Goal: Task Accomplishment & Management: Use online tool/utility

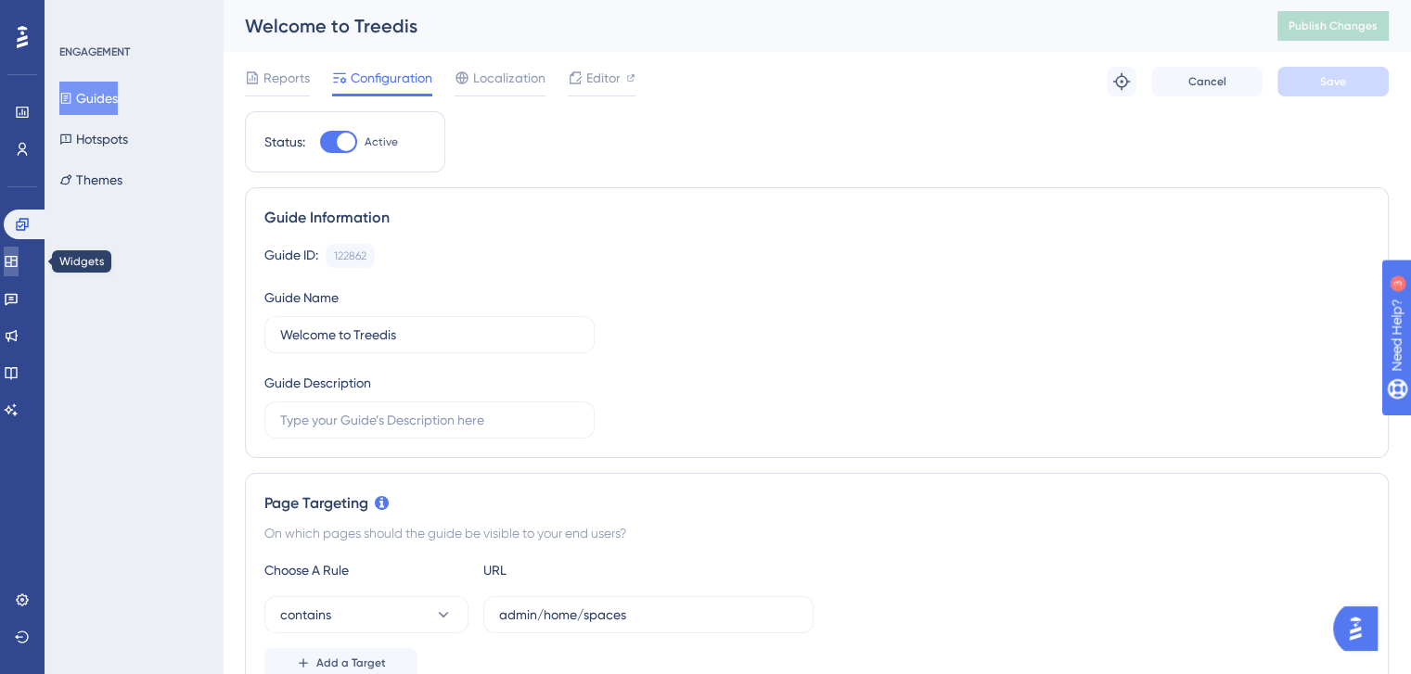
click at [17, 263] on icon at bounding box center [11, 261] width 12 height 11
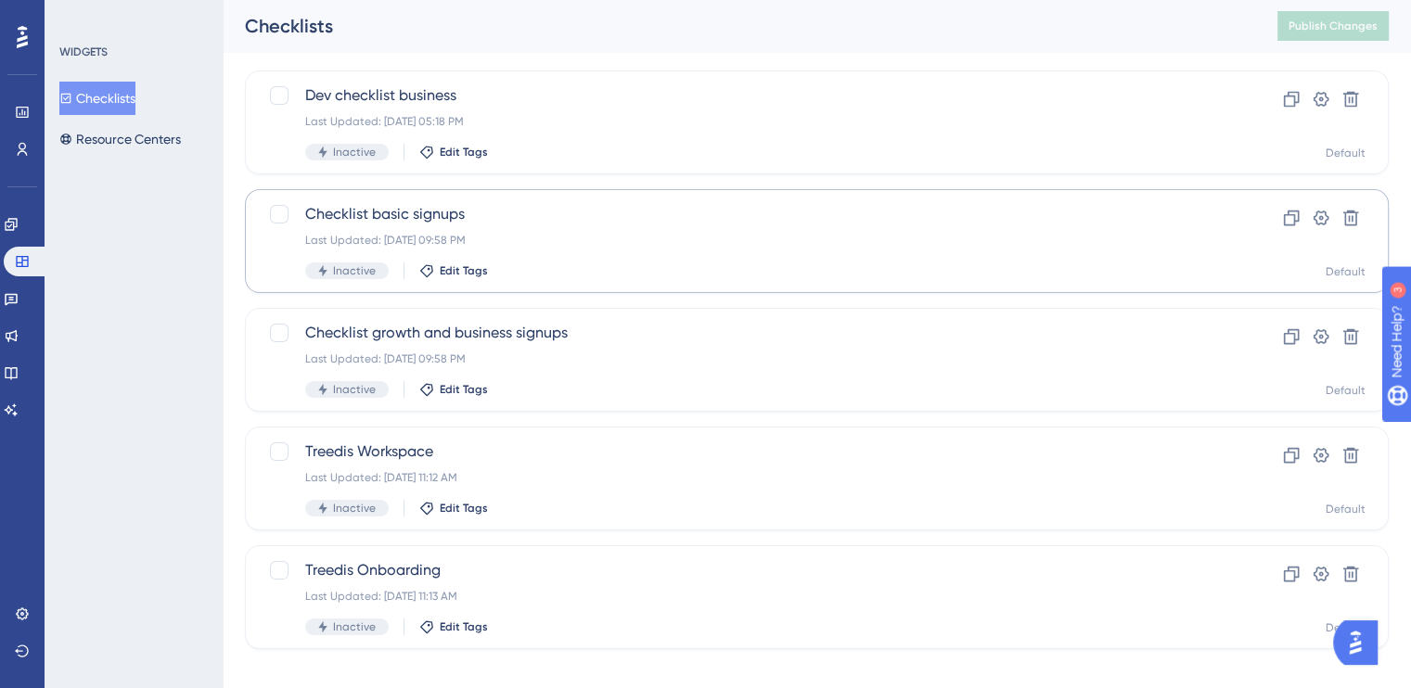
scroll to position [120, 0]
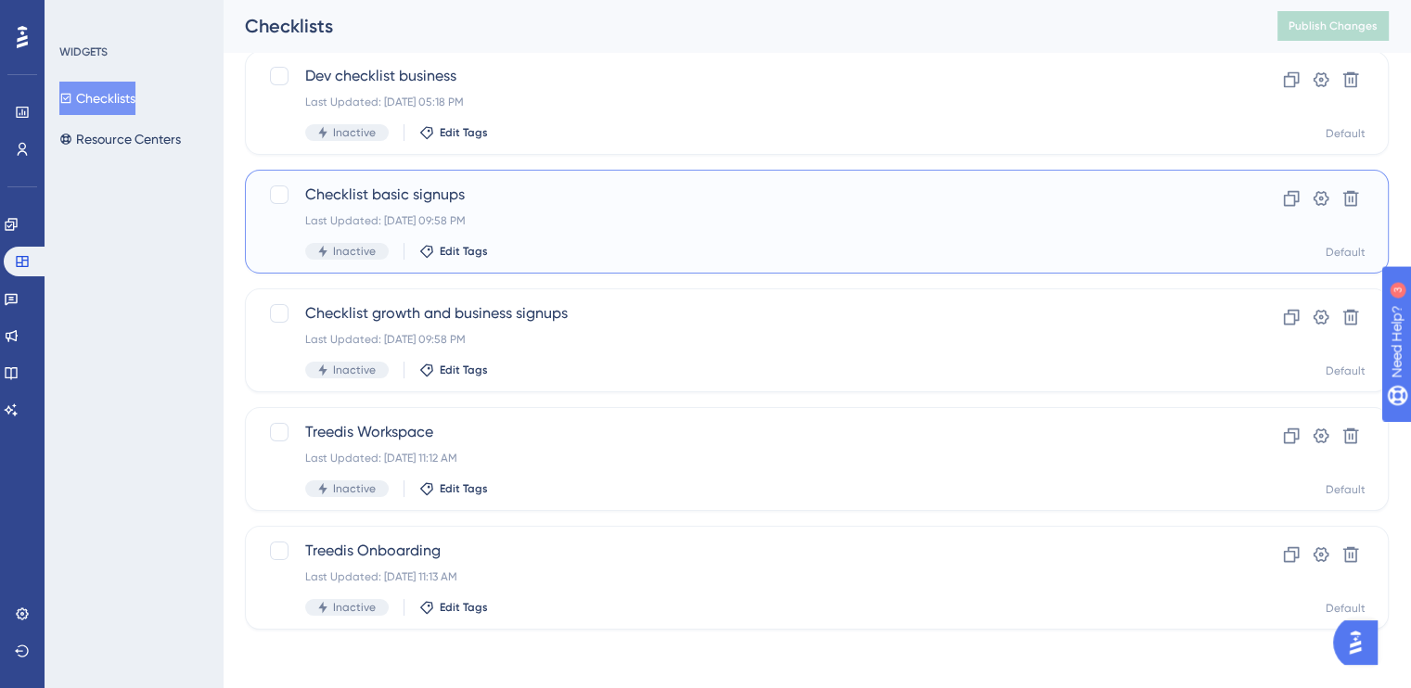
click at [449, 196] on span "Checklist basic signups" at bounding box center [742, 195] width 875 height 22
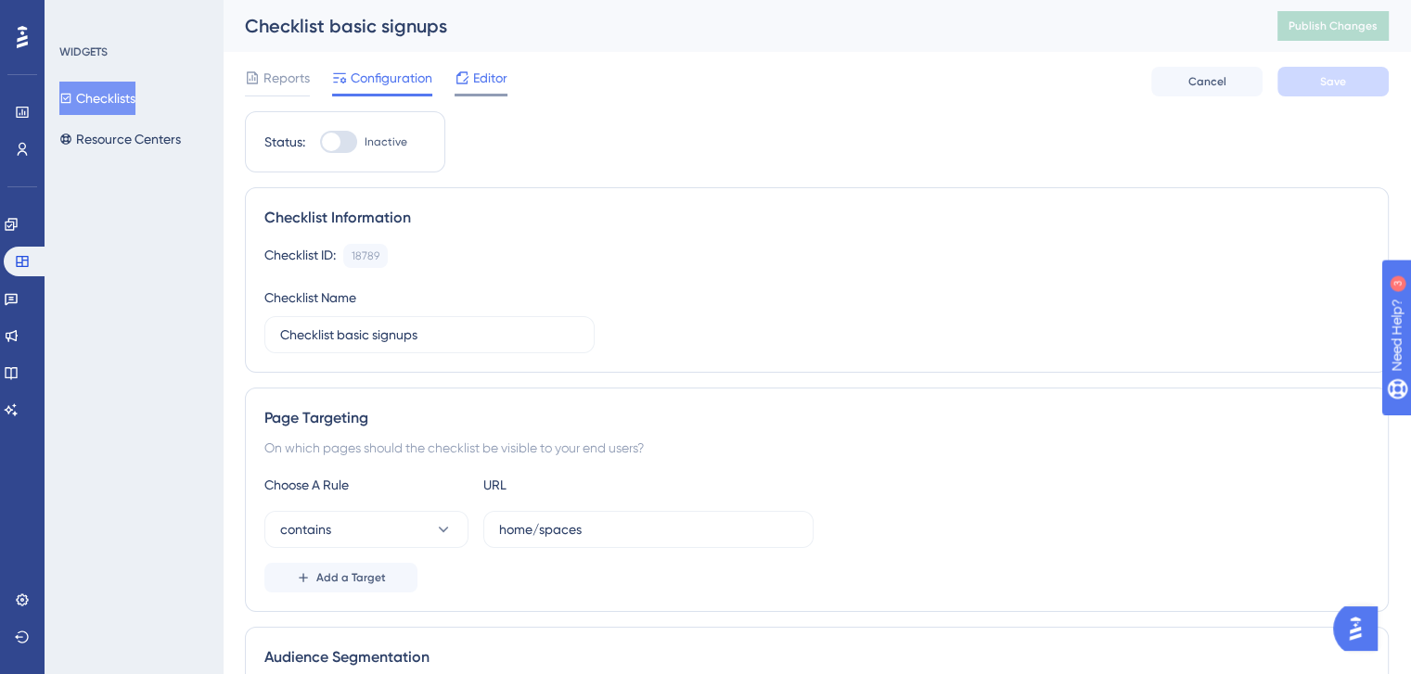
click at [490, 85] on span "Editor" at bounding box center [490, 78] width 34 height 22
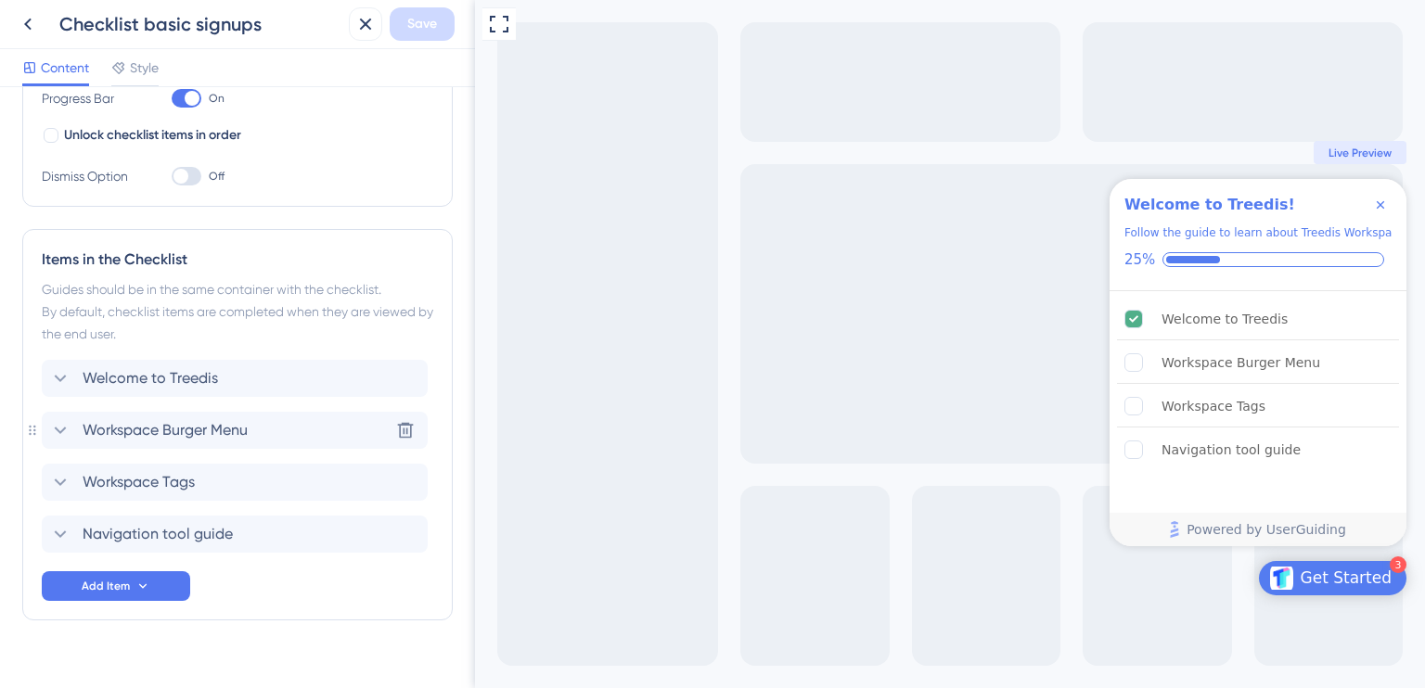
scroll to position [356, 0]
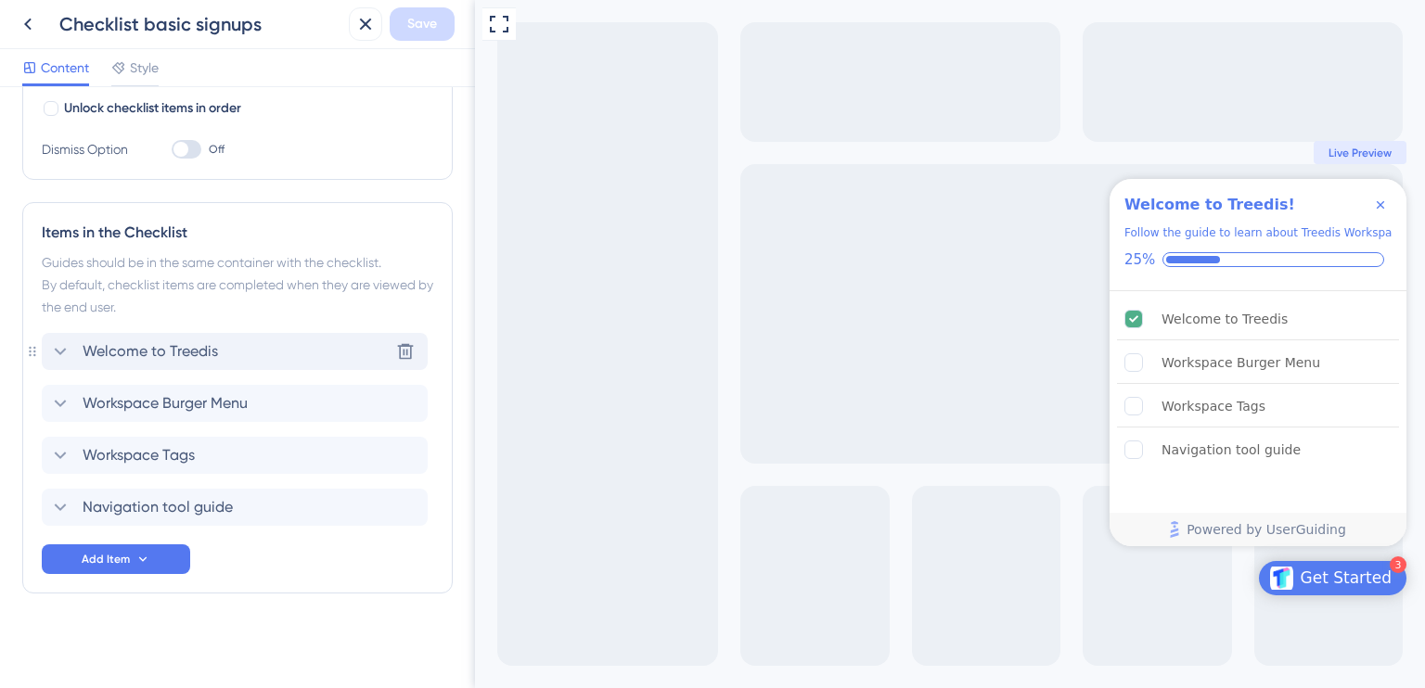
click at [59, 353] on icon at bounding box center [60, 351] width 22 height 22
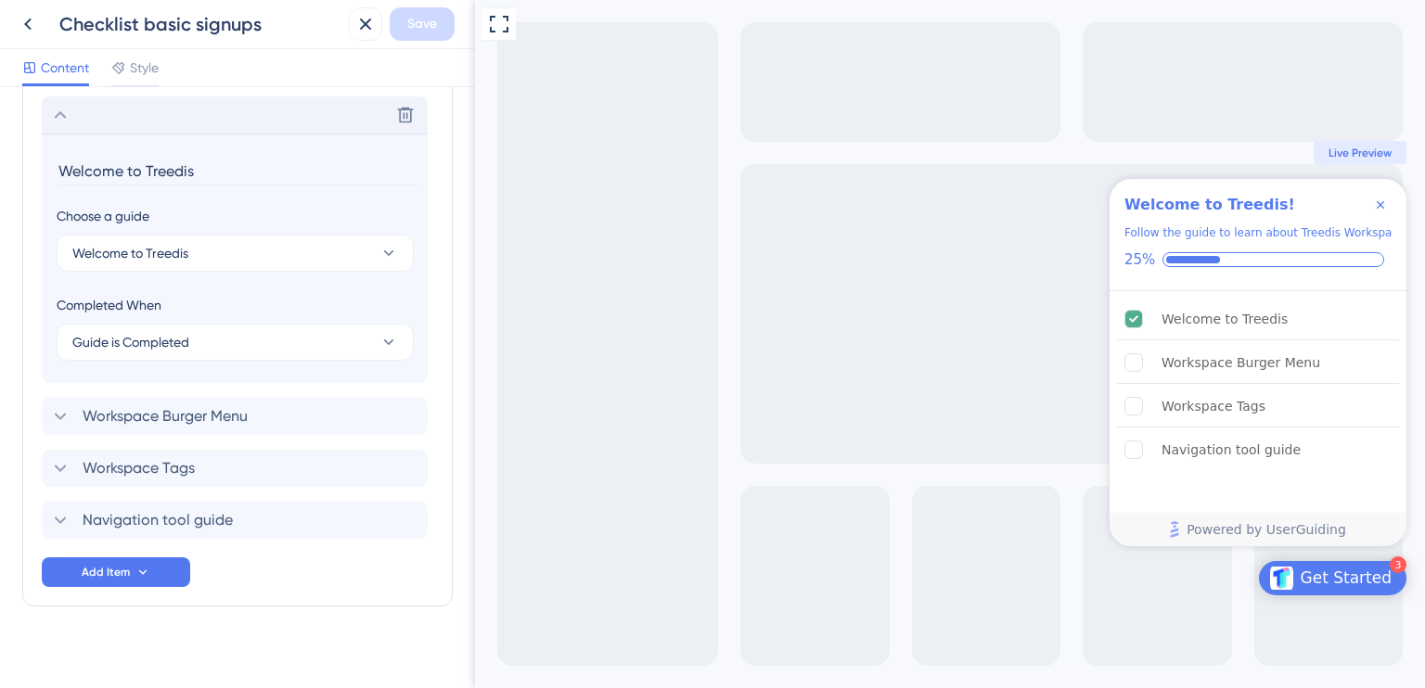
scroll to position [601, 0]
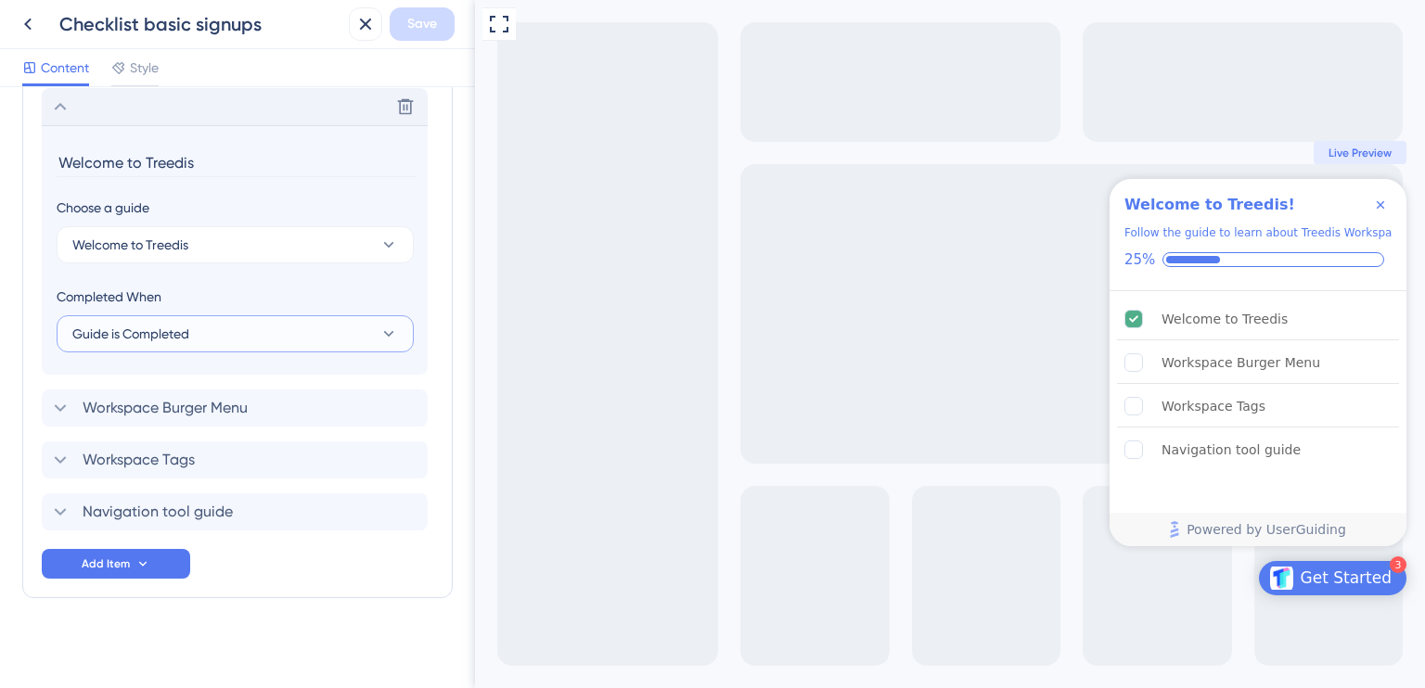
click at [139, 337] on span "Guide is Completed" at bounding box center [130, 334] width 117 height 22
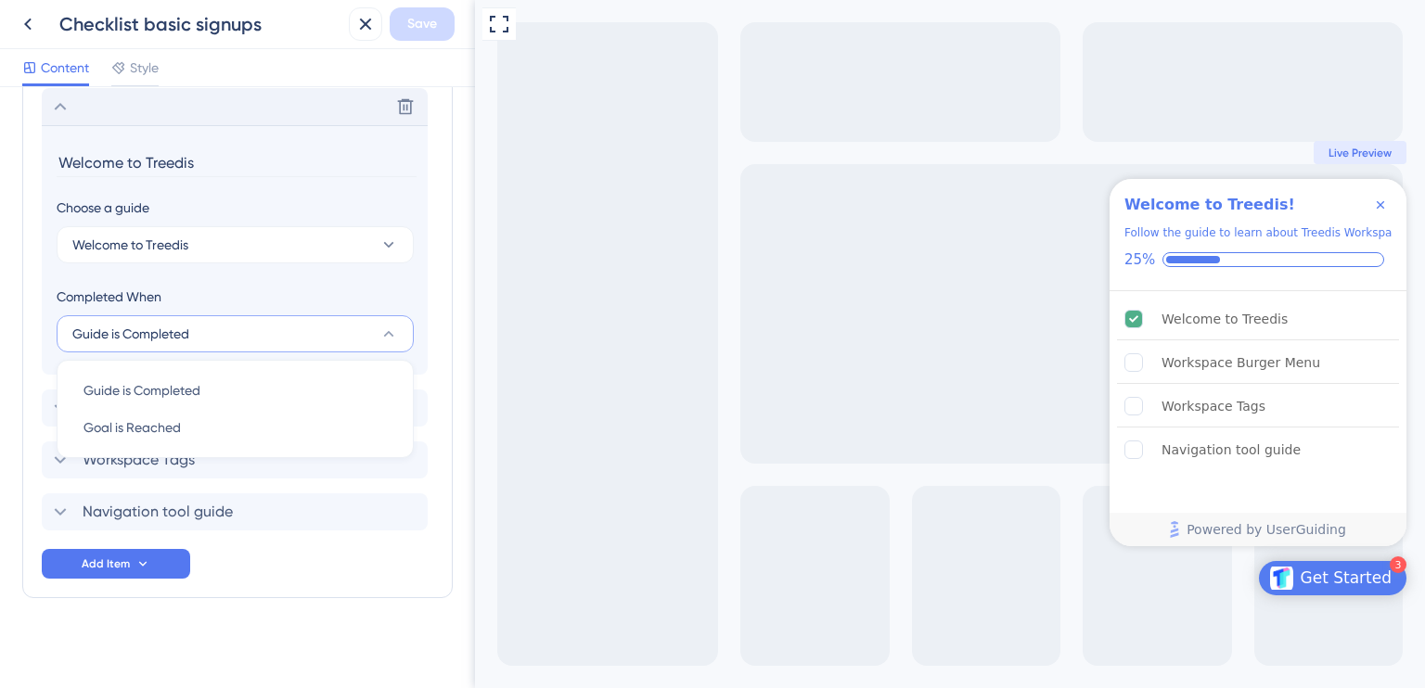
click at [139, 337] on span "Guide is Completed" at bounding box center [130, 334] width 117 height 22
